Goal: Navigation & Orientation: Understand site structure

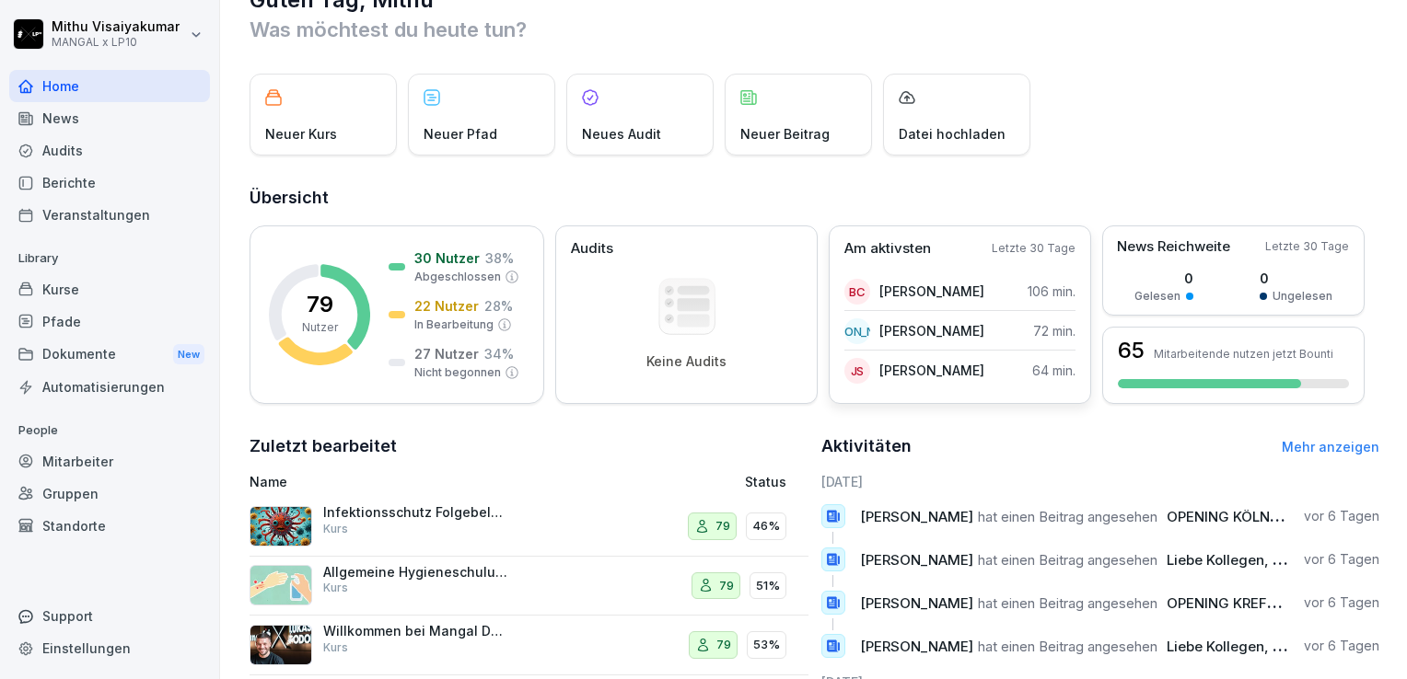
scroll to position [45, 0]
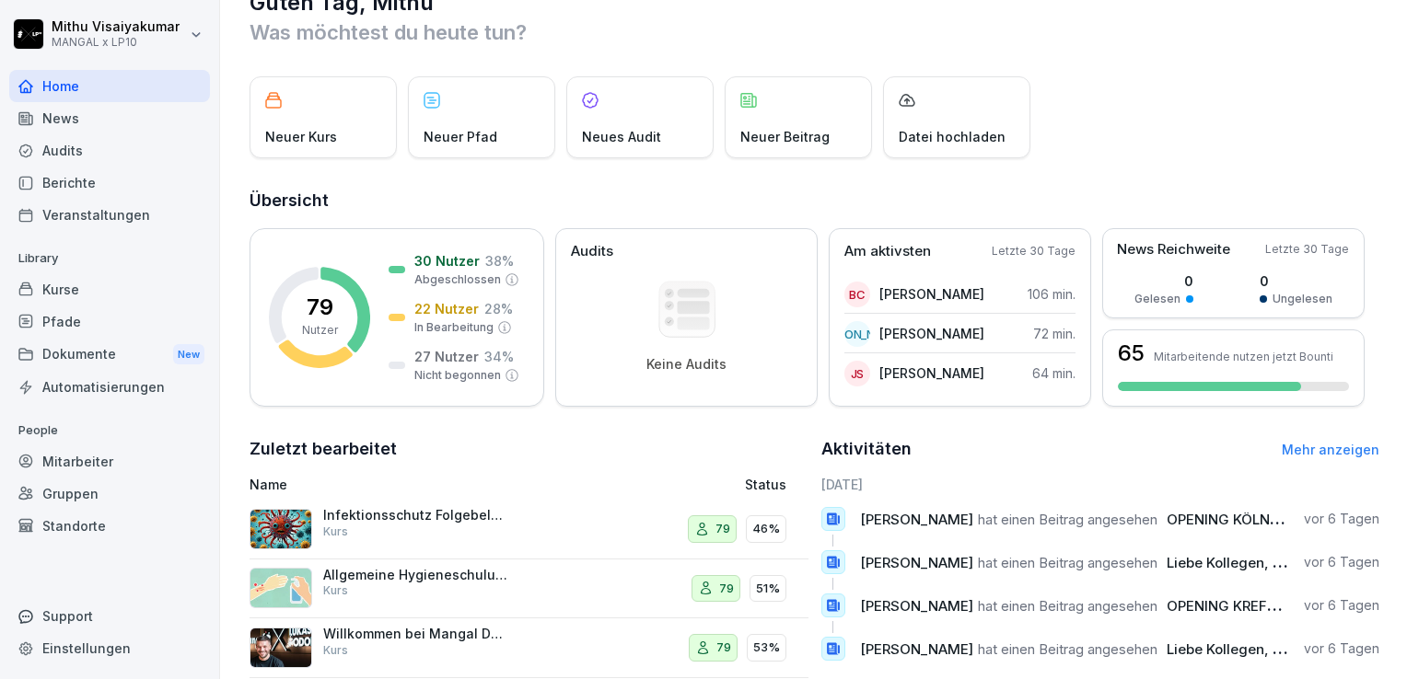
click at [125, 155] on div "Audits" at bounding box center [109, 150] width 201 height 32
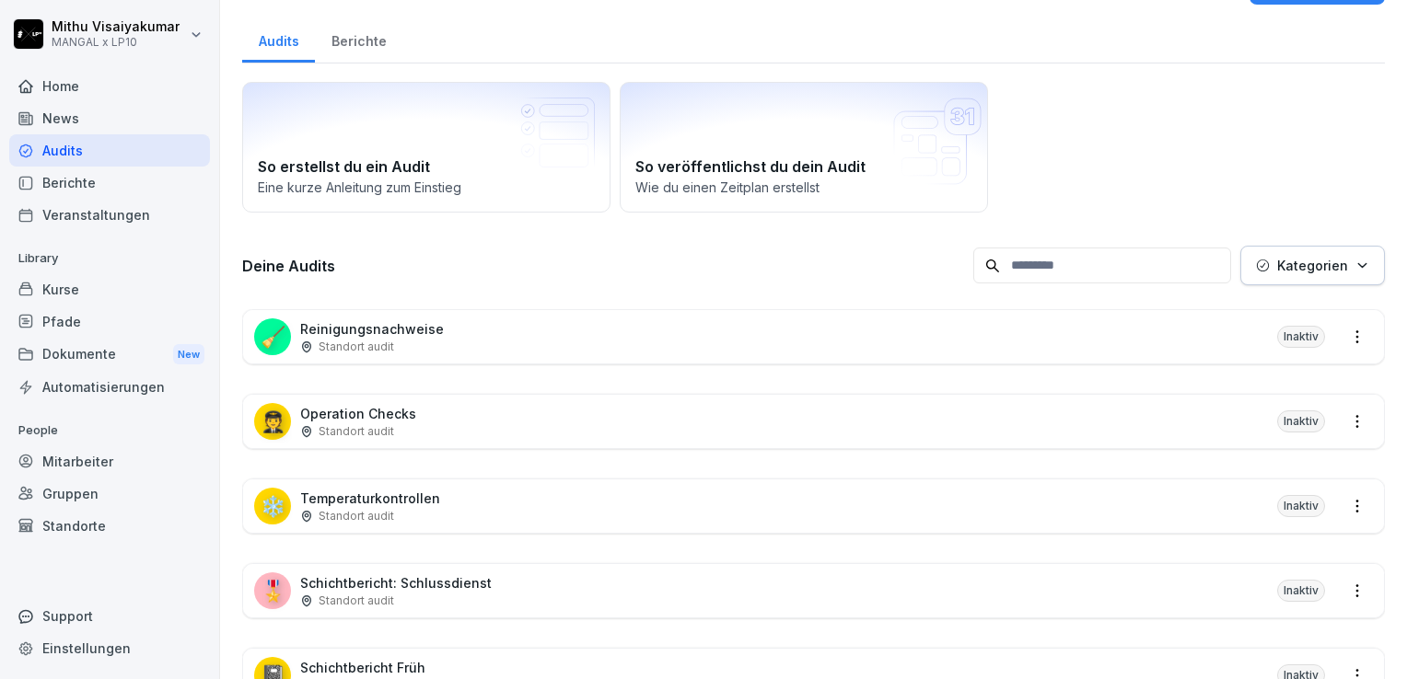
scroll to position [18, 0]
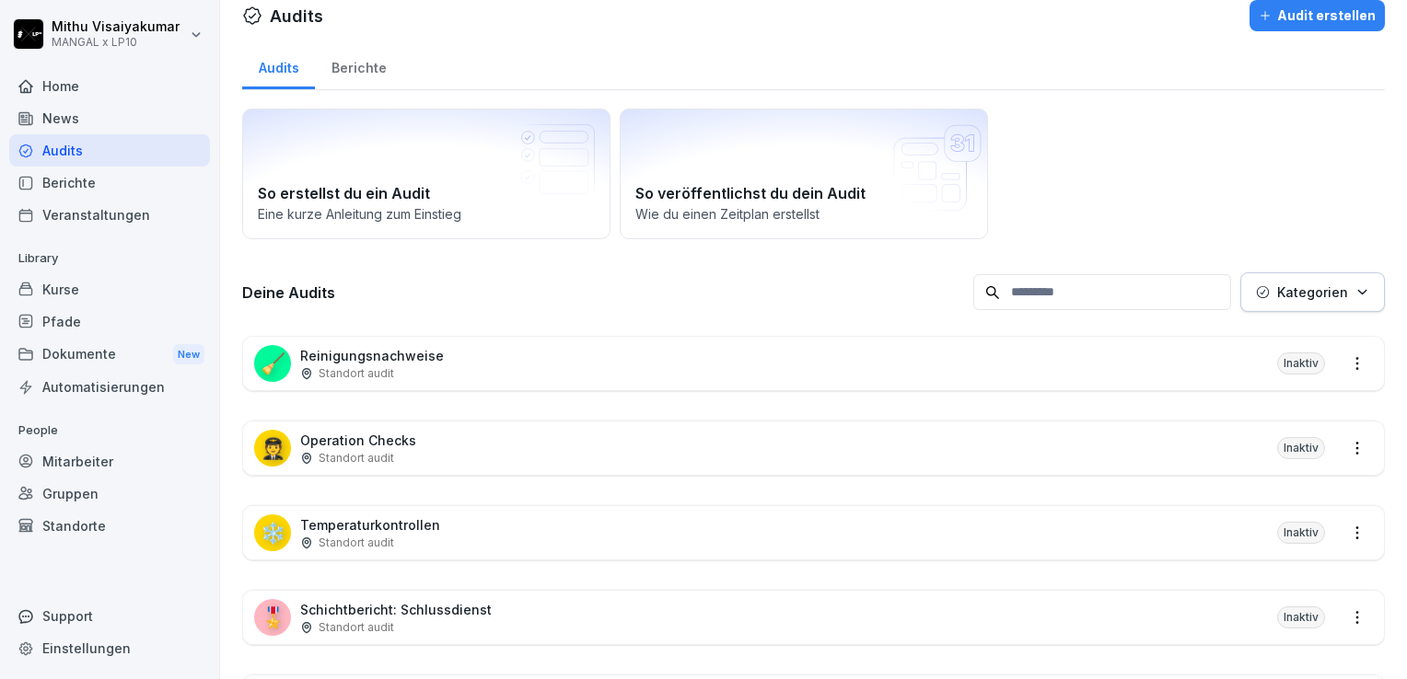
click at [436, 428] on div "🧑‍✈️ Operation Checks Standort audit Inaktiv" at bounding box center [813, 448] width 1141 height 53
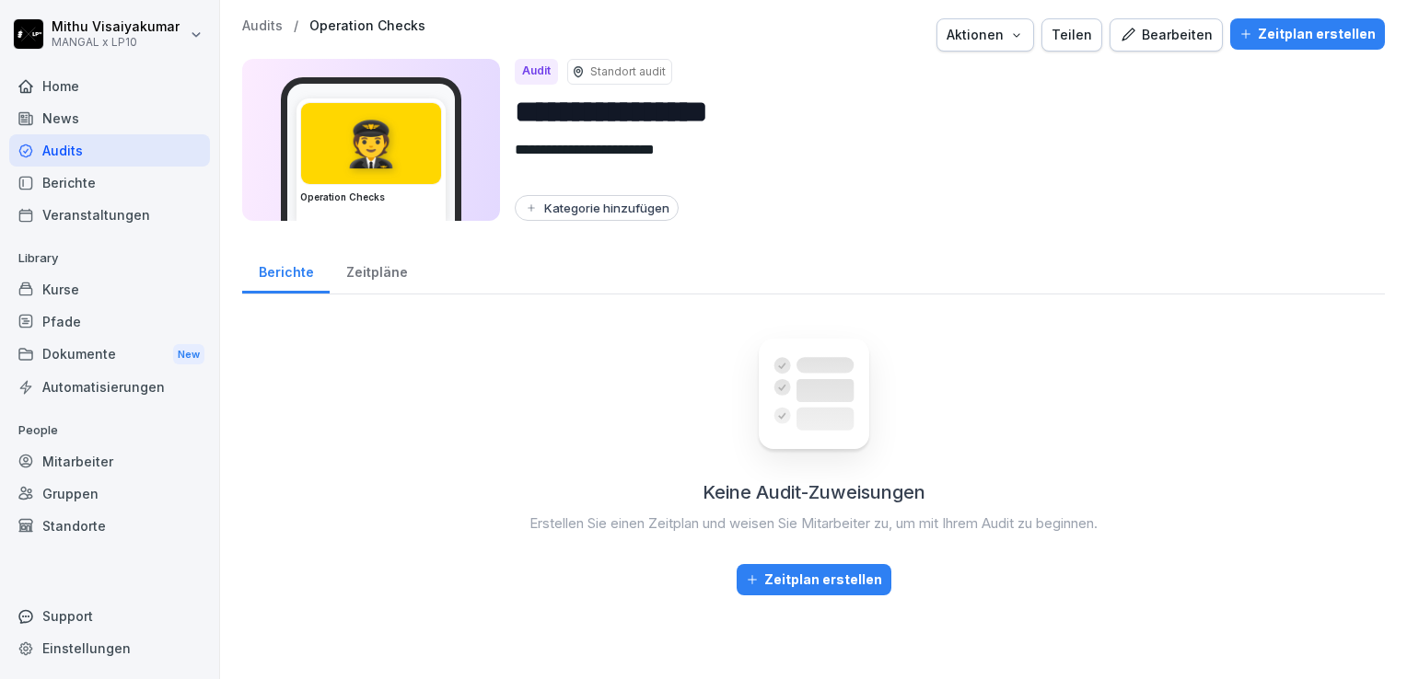
click at [397, 295] on div "**********" at bounding box center [813, 307] width 1187 height 614
click at [84, 92] on div "Home" at bounding box center [109, 86] width 201 height 32
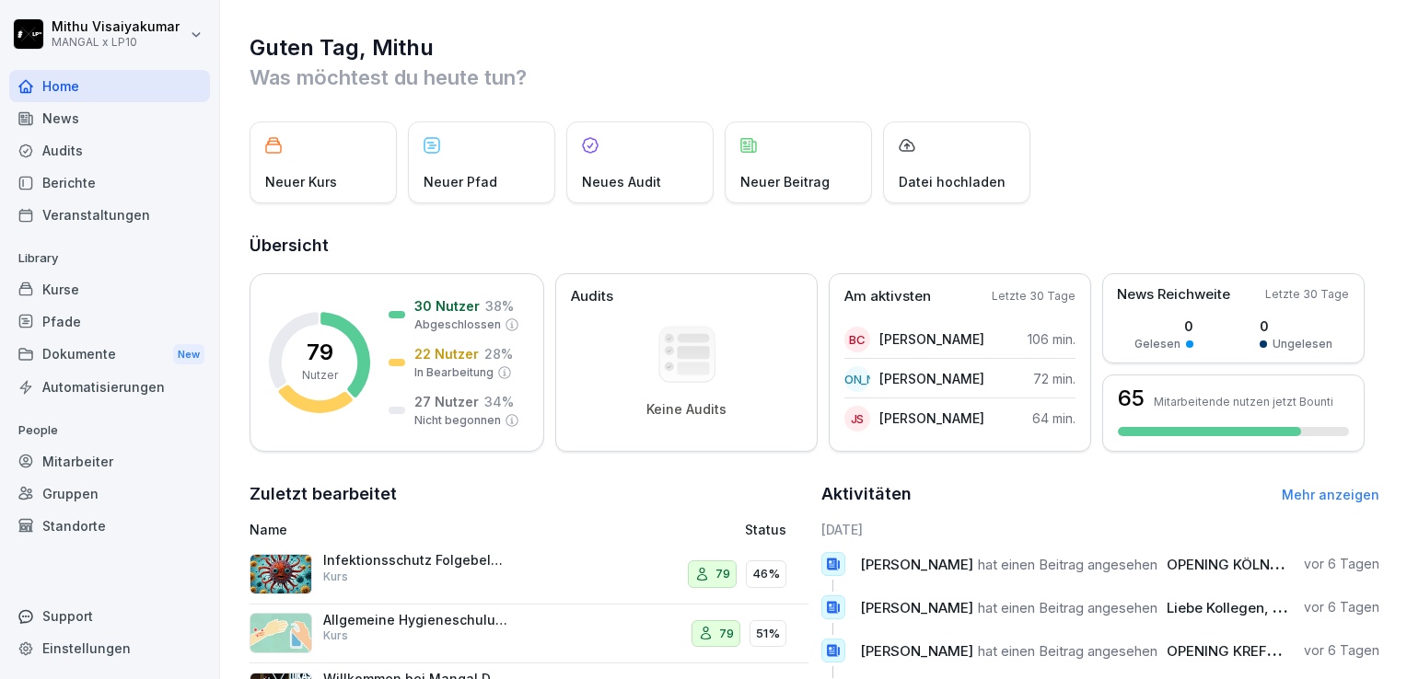
scroll to position [157, 0]
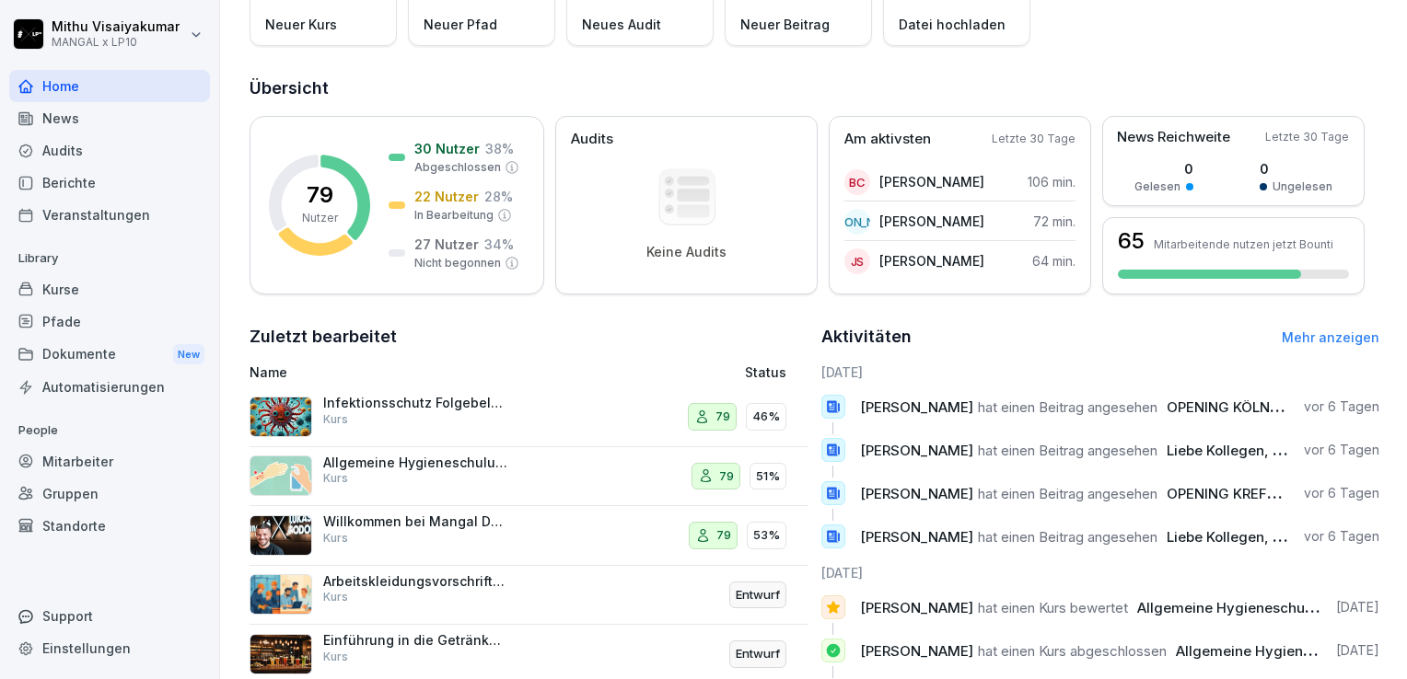
click at [92, 365] on div "Dokumente New" at bounding box center [109, 355] width 201 height 34
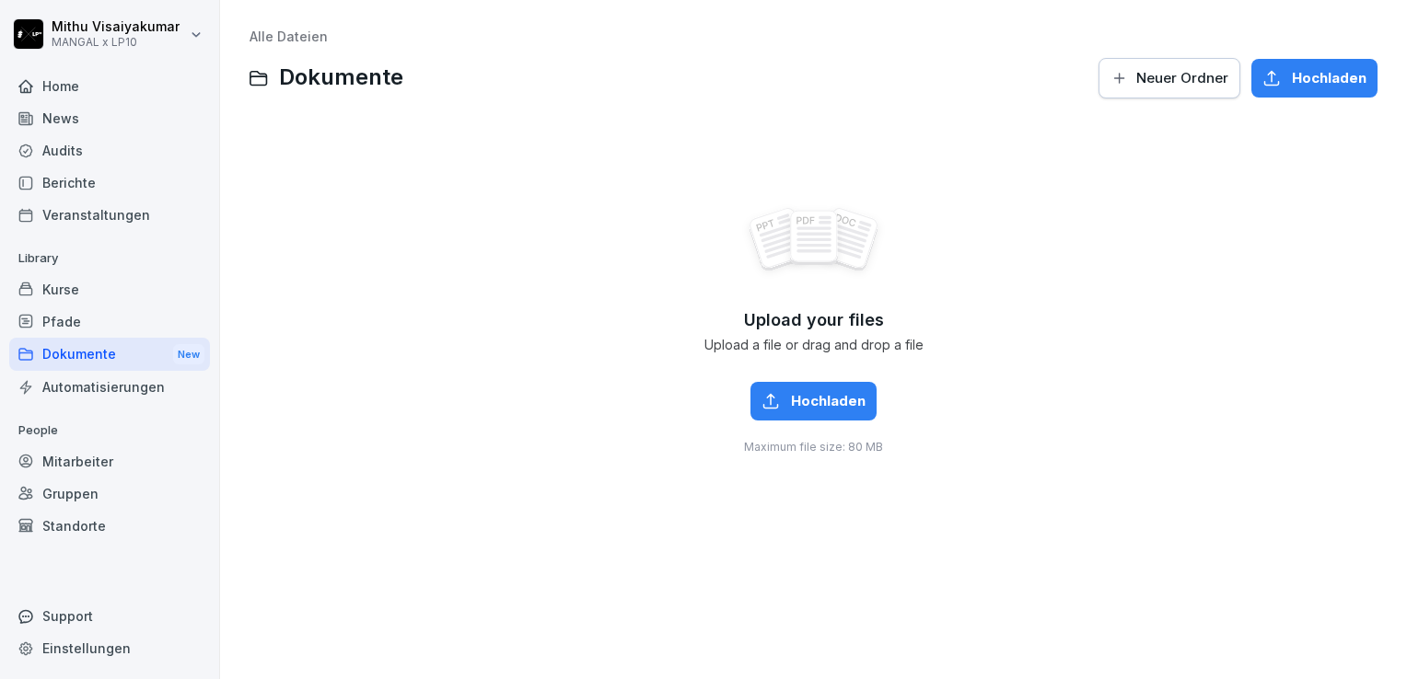
click at [135, 88] on div "Home" at bounding box center [109, 86] width 201 height 32
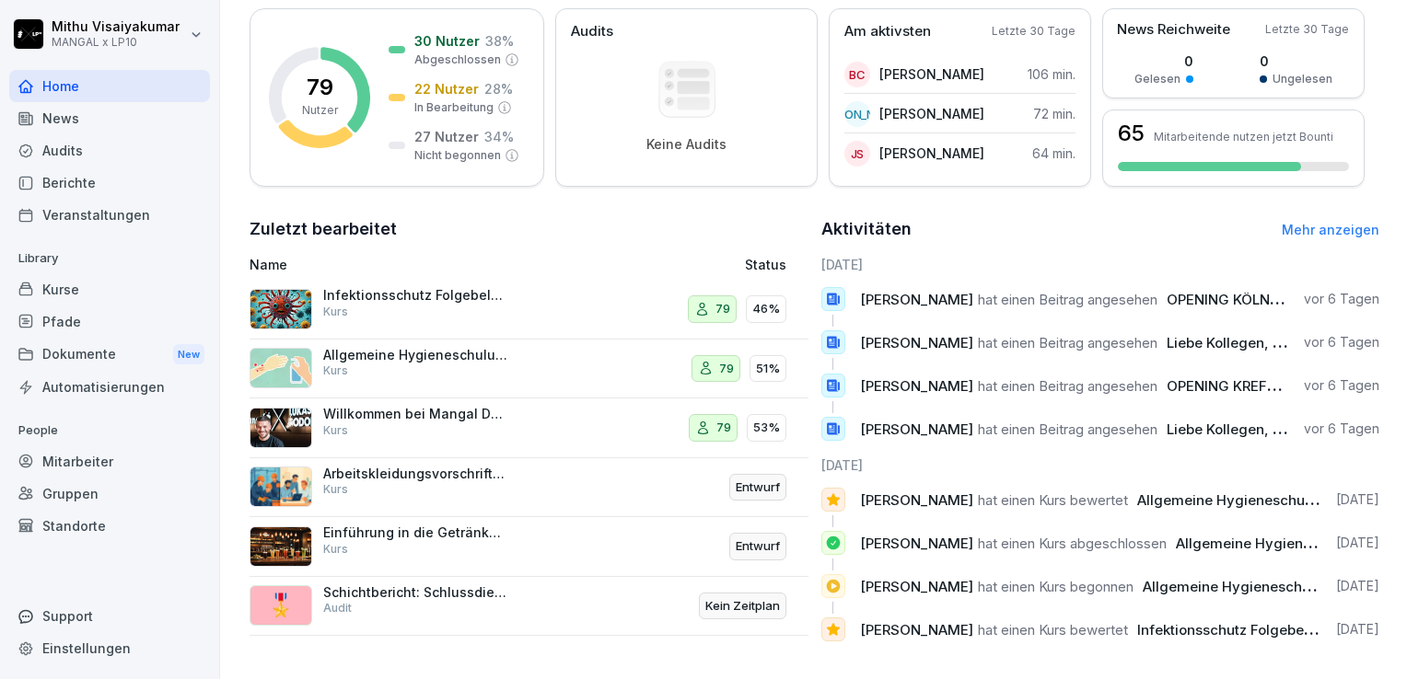
scroll to position [288, 0]
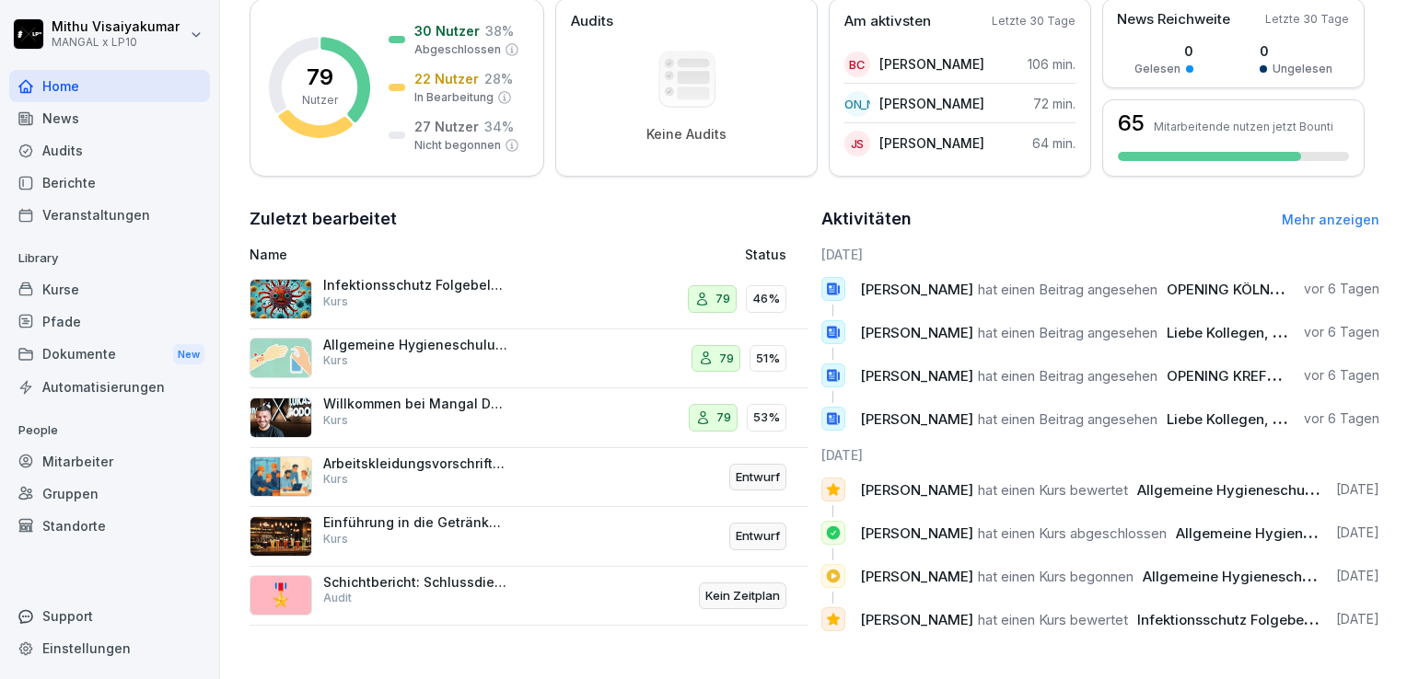
click at [450, 515] on p "Einführung in die Getränkeangebot bei Mangal Döner" at bounding box center [415, 523] width 184 height 17
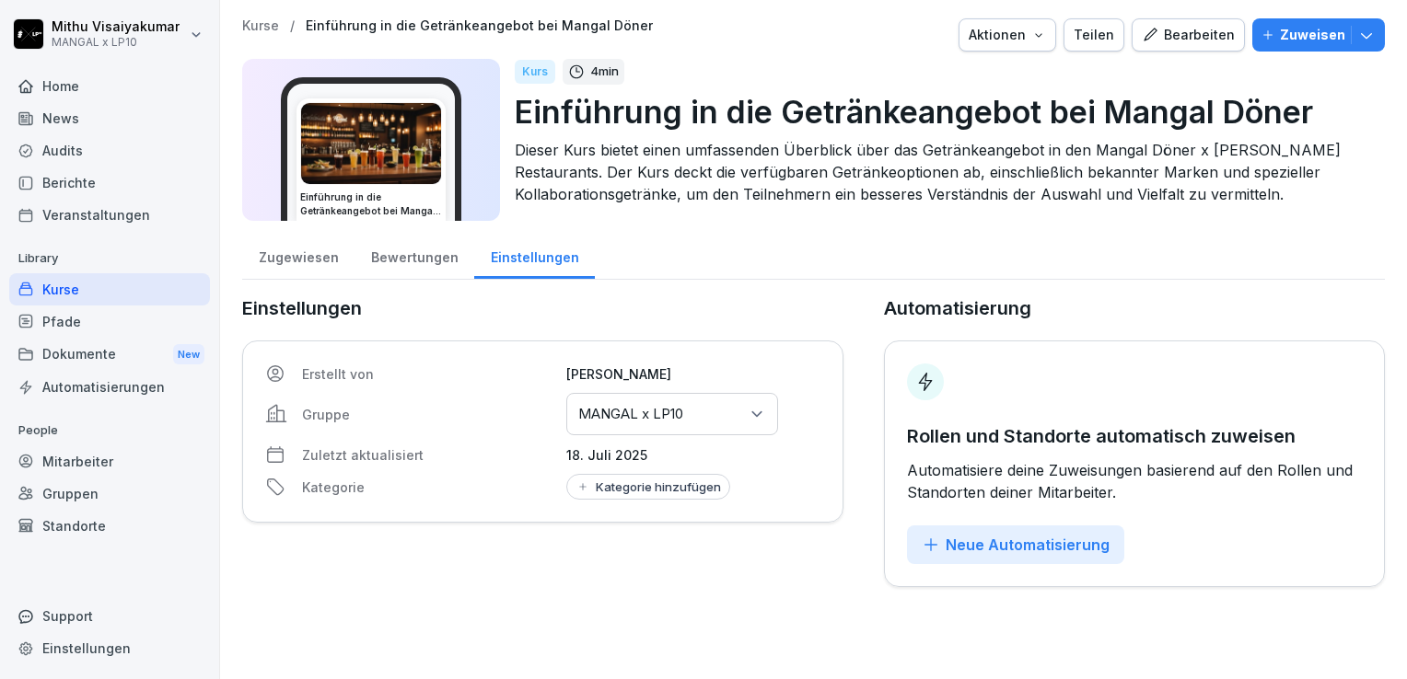
click at [74, 278] on div "Kurse" at bounding box center [109, 289] width 201 height 32
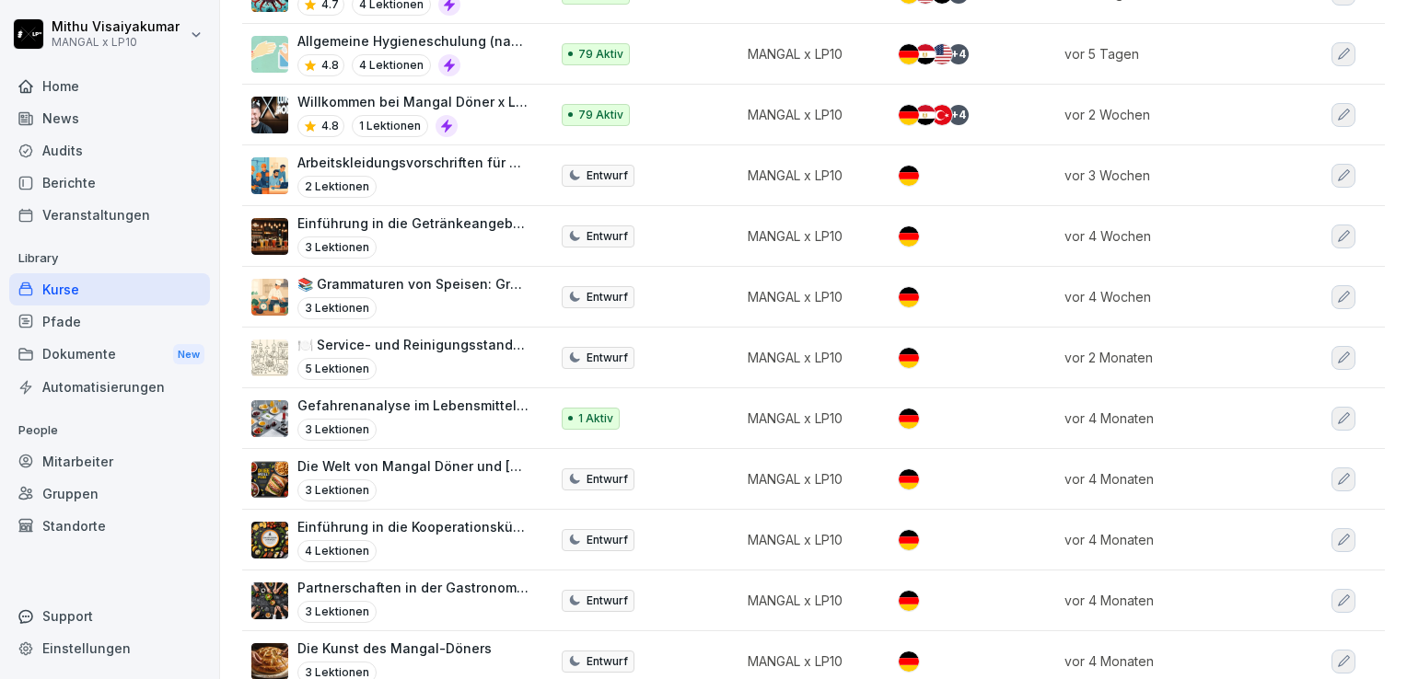
scroll to position [309, 0]
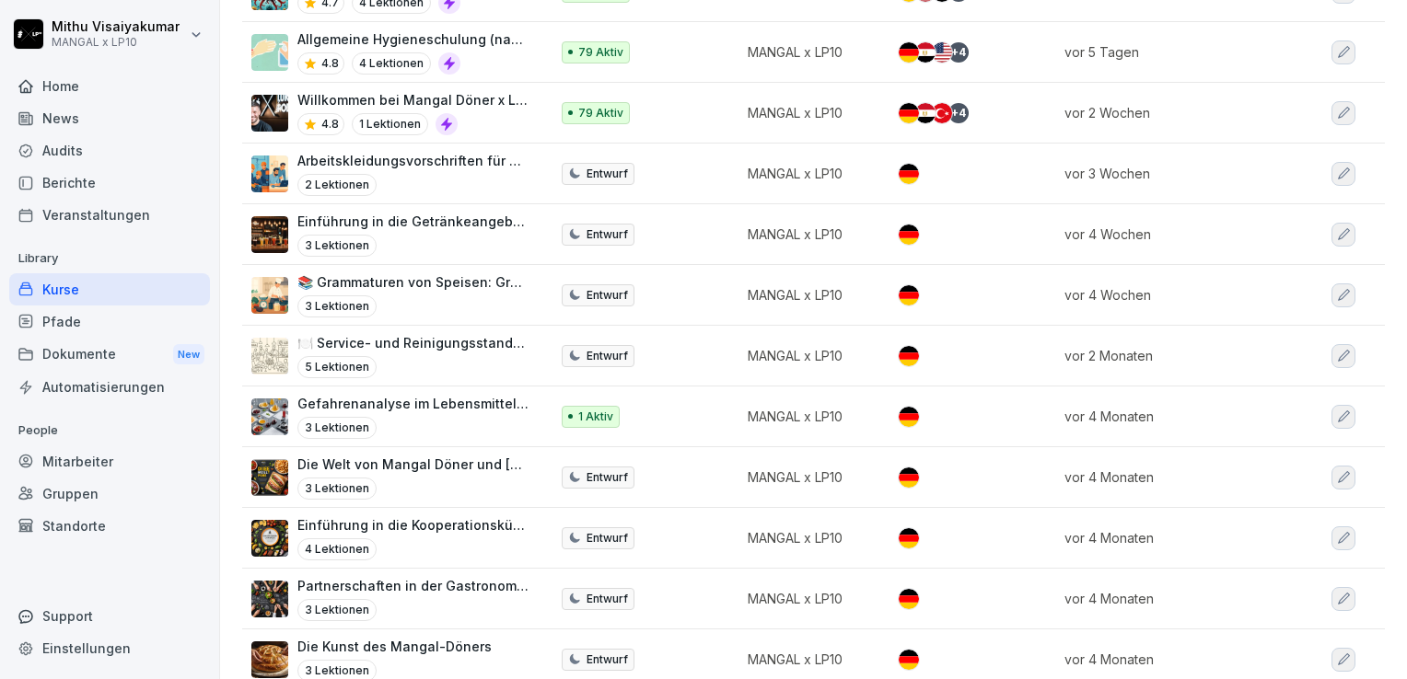
click at [977, 510] on td at bounding box center [972, 538] width 166 height 61
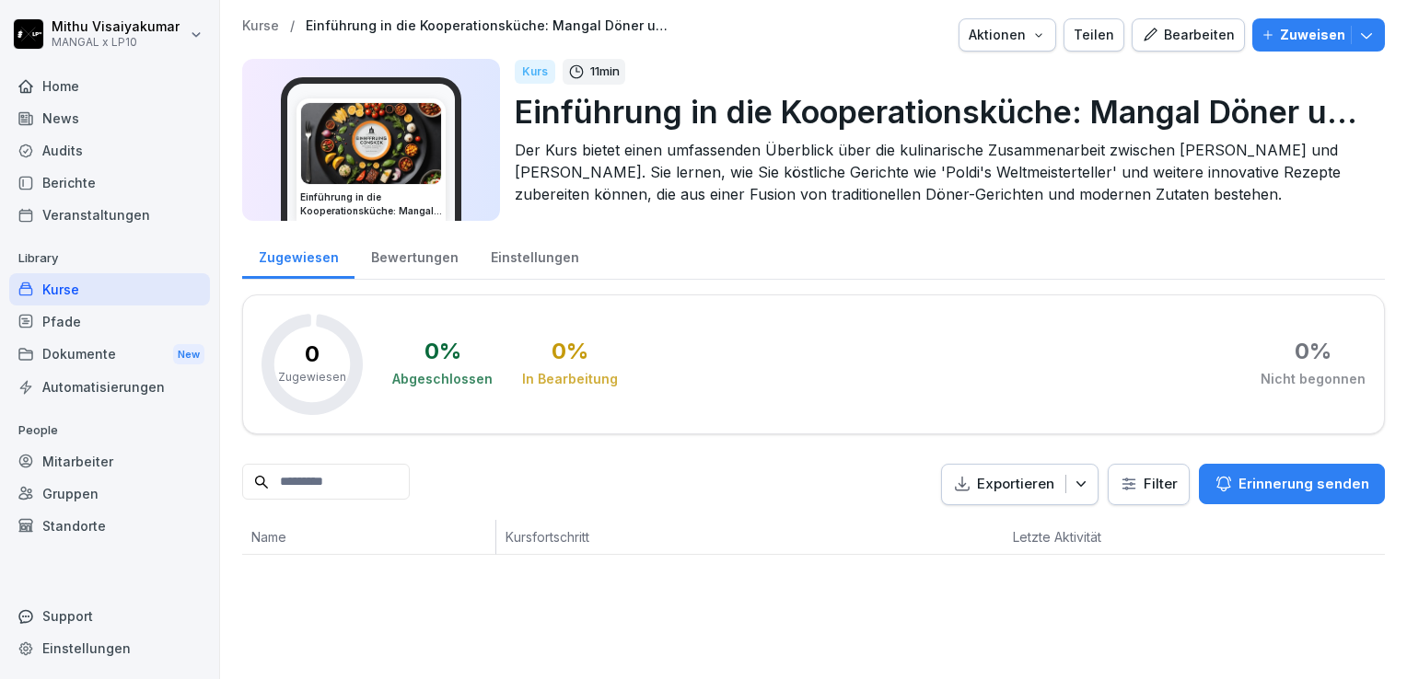
click at [977, 510] on div "Zugewiesen Bewertungen Einstellungen 0 Zugewiesen 0 % Abgeschlossen 0 % In Bear…" at bounding box center [813, 393] width 1142 height 323
click at [829, 464] on div "Exportieren Filter Erinnerung senden" at bounding box center [813, 484] width 1142 height 41
click at [72, 89] on div "Home" at bounding box center [109, 86] width 201 height 32
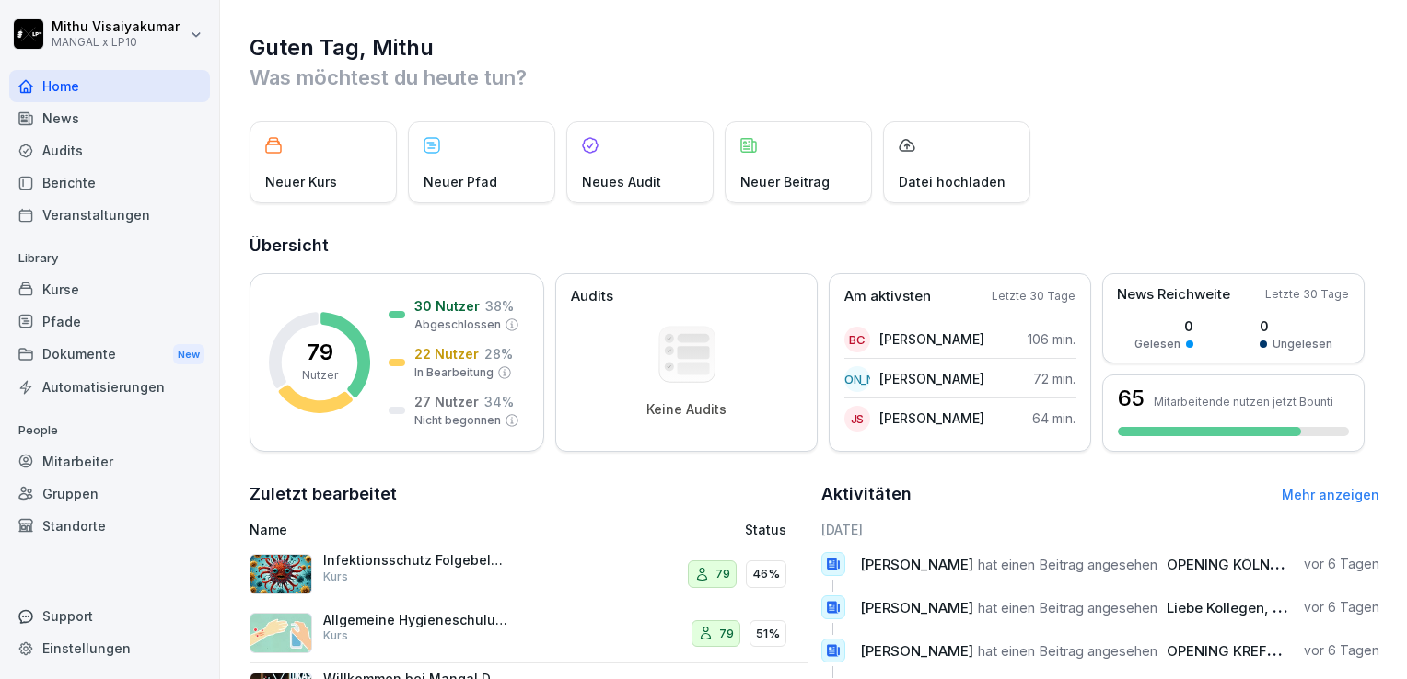
click at [77, 348] on div "Dokumente New" at bounding box center [109, 355] width 201 height 34
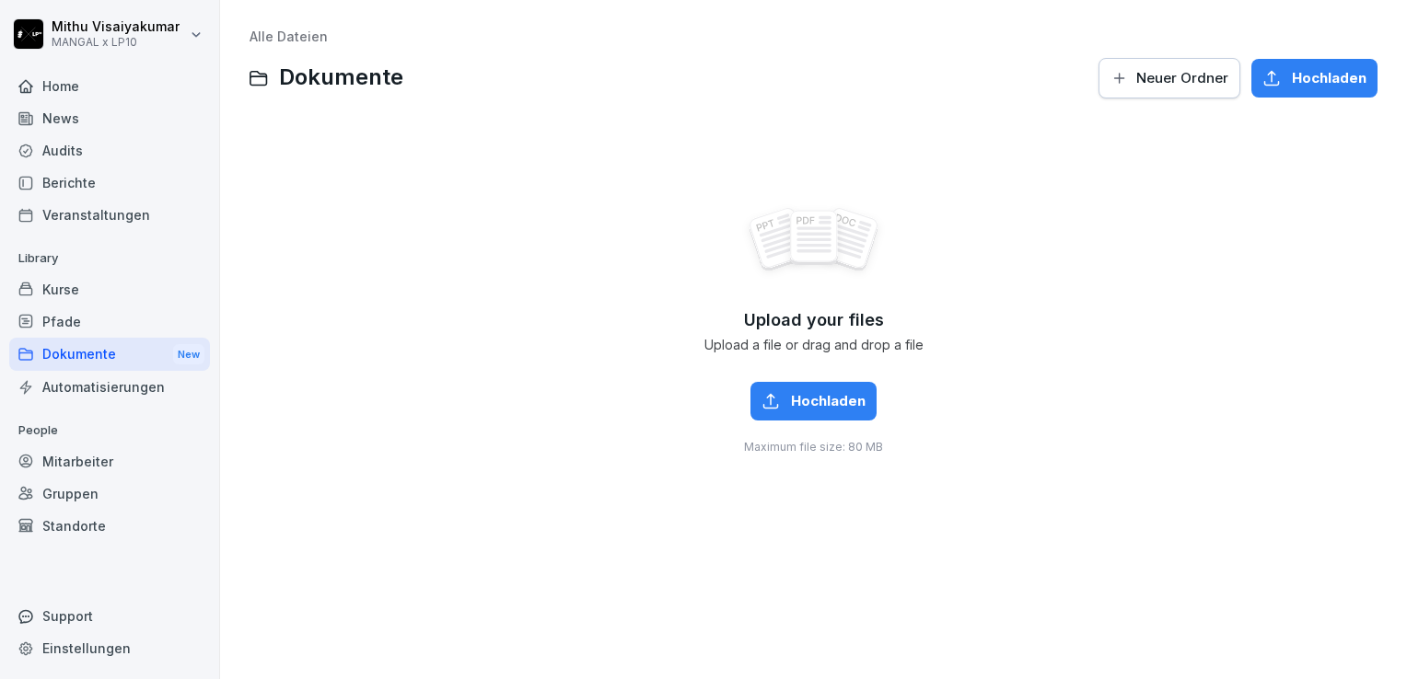
click at [77, 82] on div "Home" at bounding box center [109, 86] width 201 height 32
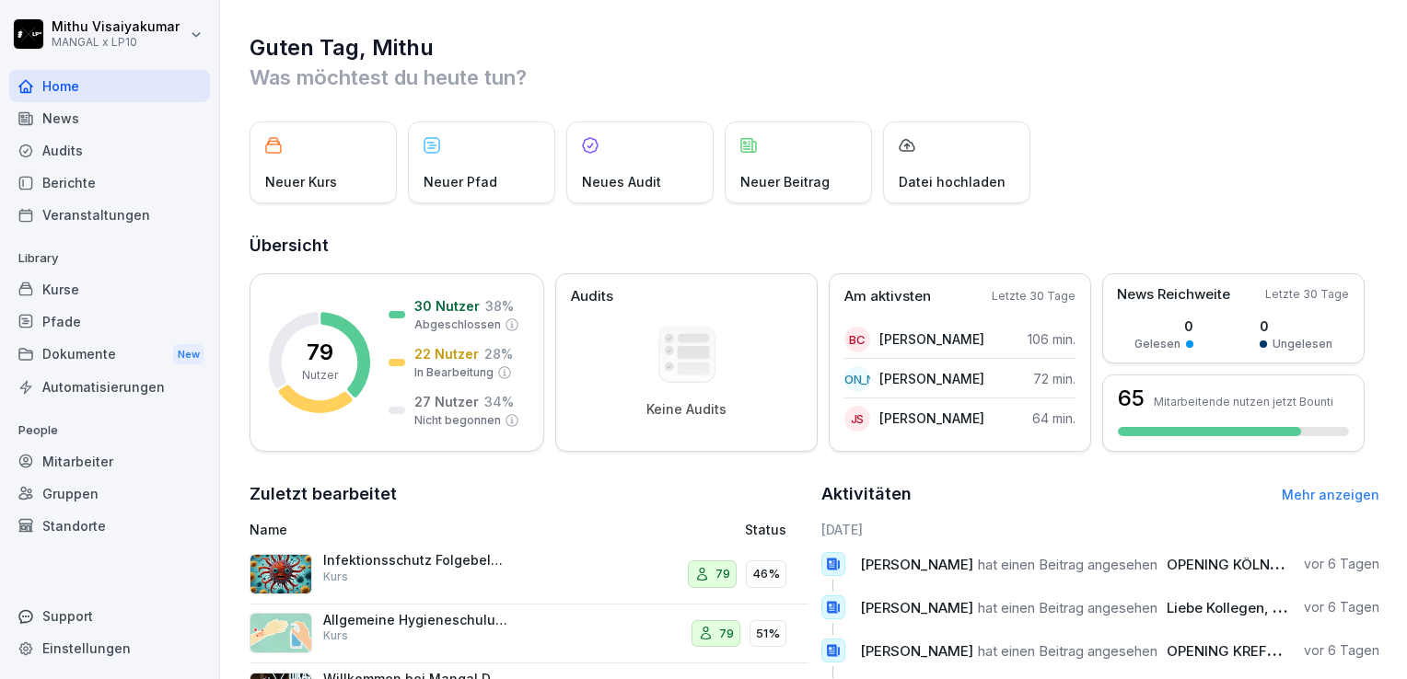
click at [62, 188] on div "Berichte" at bounding box center [109, 183] width 201 height 32
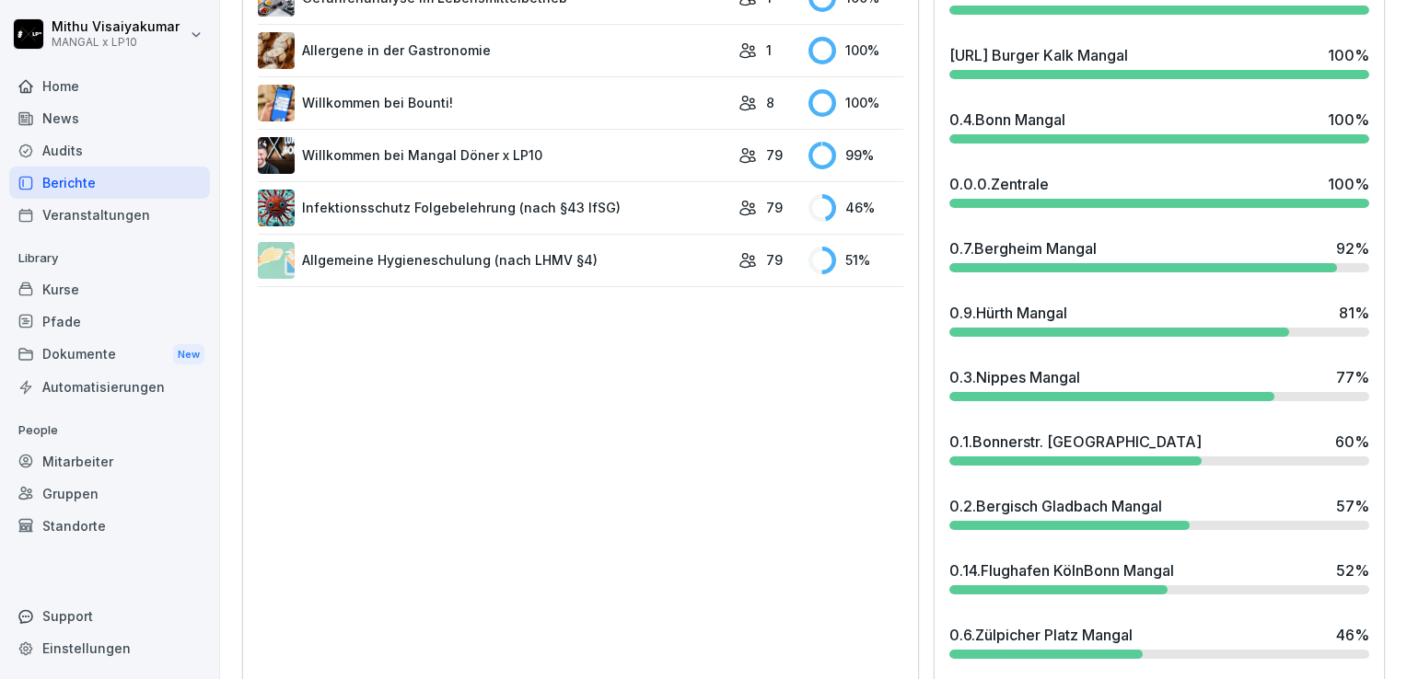
scroll to position [637, 0]
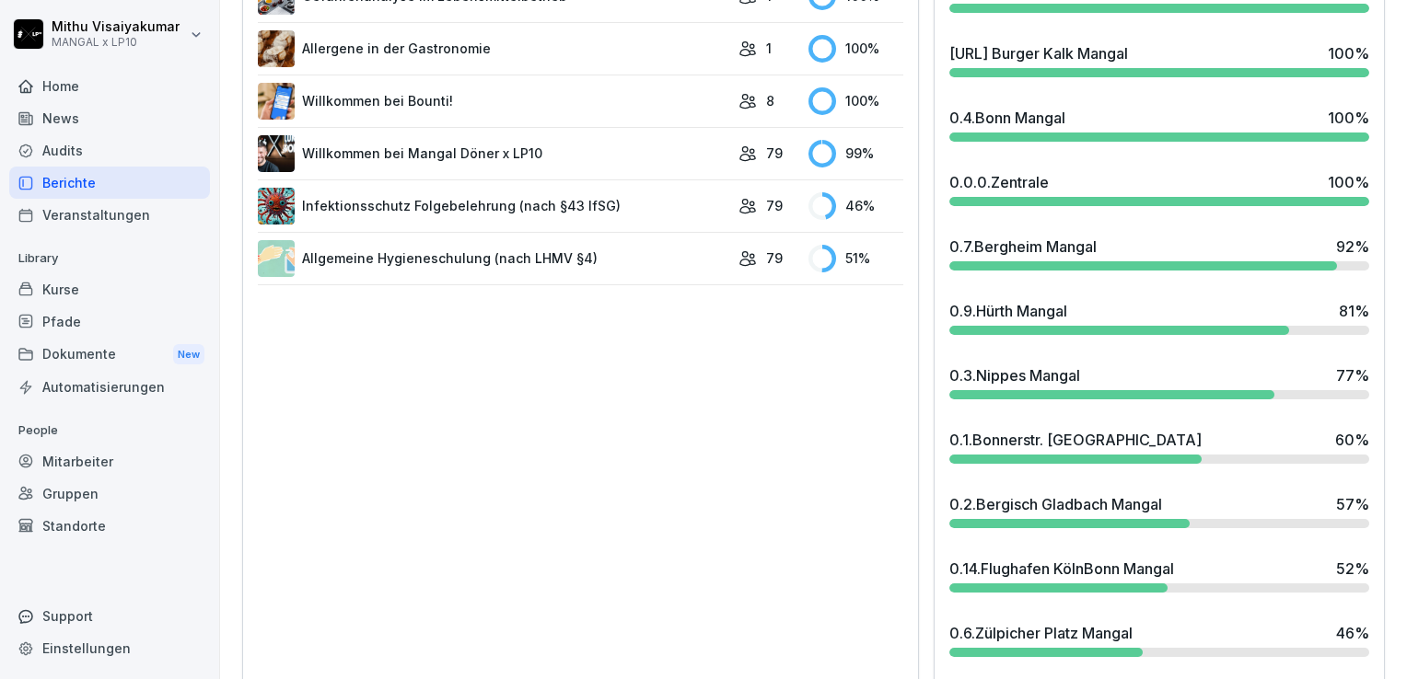
click at [829, 458] on div "Kurse Abschluss für zugewiesene Kurse Gefahrenanalyse im Lebensmittelbetrieb 1 …" at bounding box center [580, 353] width 677 height 912
